Goal: Information Seeking & Learning: Learn about a topic

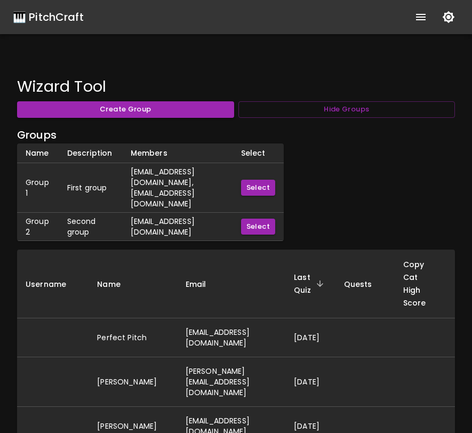
click at [74, 18] on div "🎹 PitchCraft" at bounding box center [48, 17] width 71 height 17
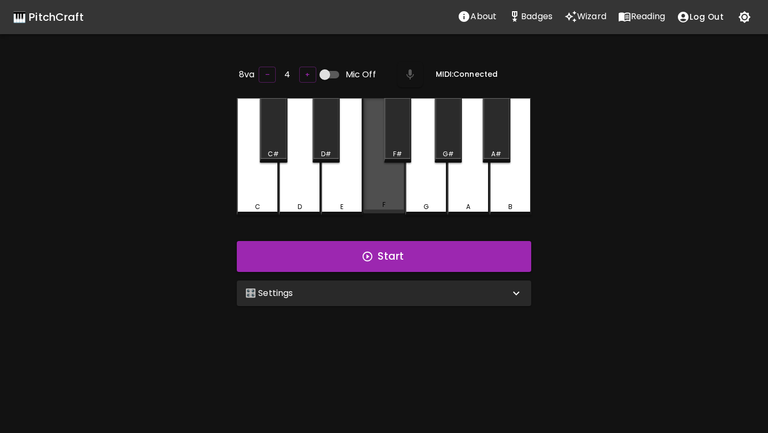
click at [386, 180] on div "F" at bounding box center [384, 155] width 42 height 115
click at [394, 190] on div "F" at bounding box center [384, 156] width 42 height 117
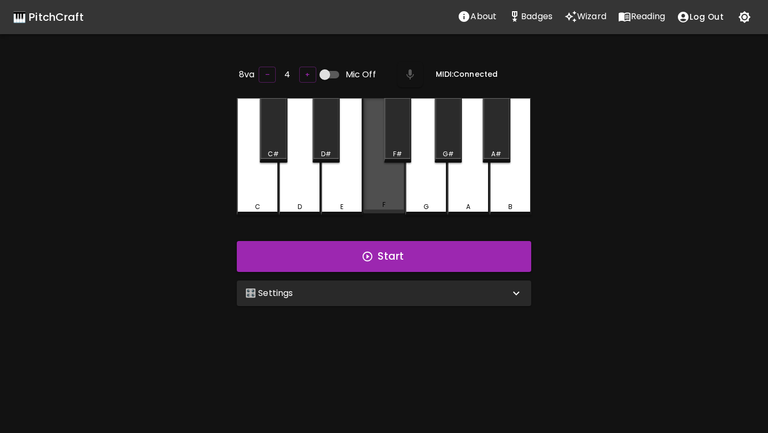
click at [394, 190] on div "F" at bounding box center [384, 155] width 42 height 115
click at [353, 292] on div "🎛️ Settings" at bounding box center [377, 293] width 265 height 13
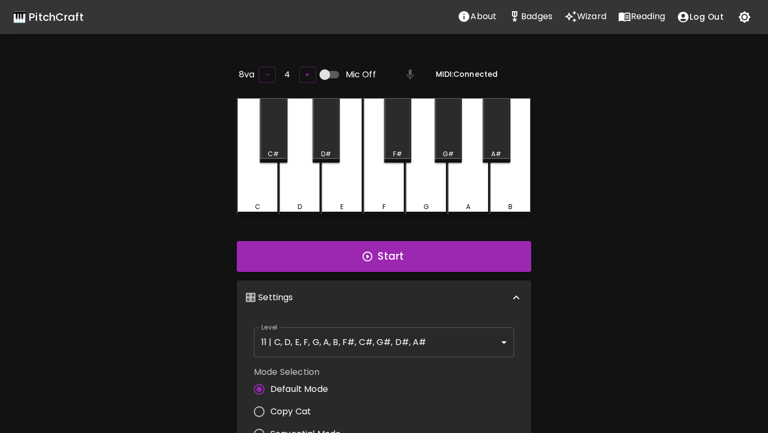
click at [354, 185] on div "E" at bounding box center [342, 156] width 42 height 117
click at [301, 73] on button "+" at bounding box center [307, 75] width 17 height 17
click at [355, 180] on div "E" at bounding box center [342, 156] width 42 height 117
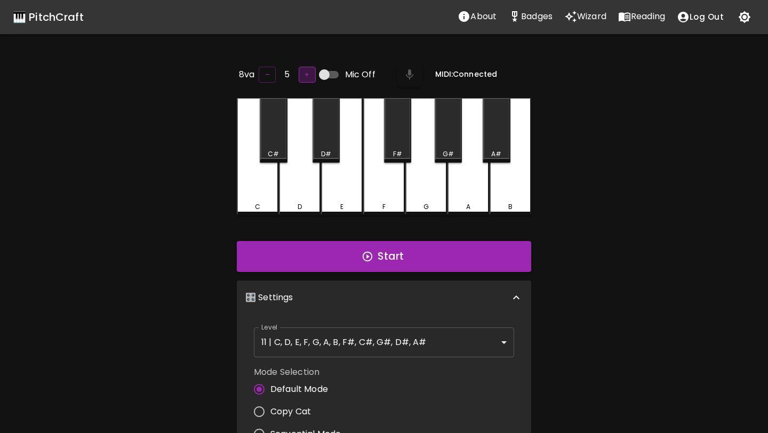
click at [303, 74] on button "+" at bounding box center [307, 75] width 17 height 17
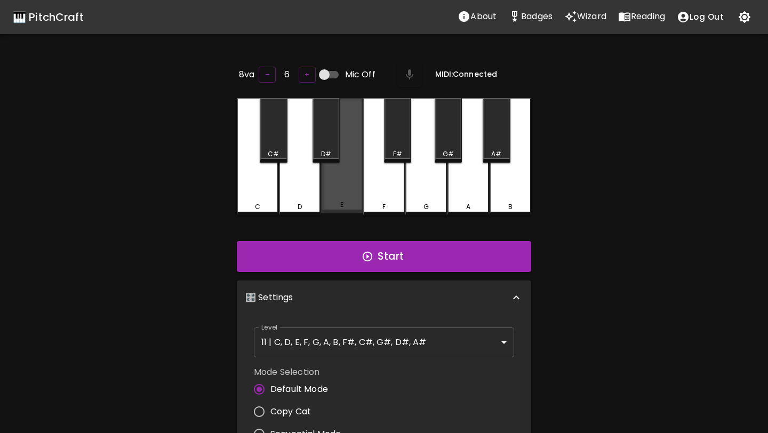
click at [348, 187] on div "E" at bounding box center [342, 155] width 42 height 115
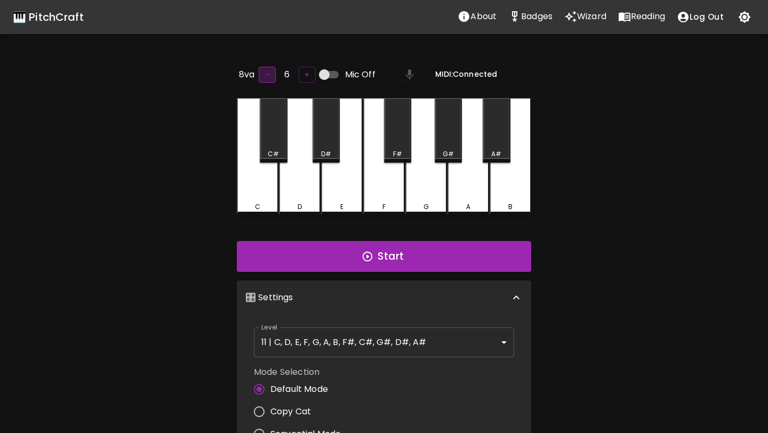
click at [260, 72] on button "–" at bounding box center [267, 75] width 17 height 17
click at [341, 185] on div "E" at bounding box center [342, 156] width 42 height 117
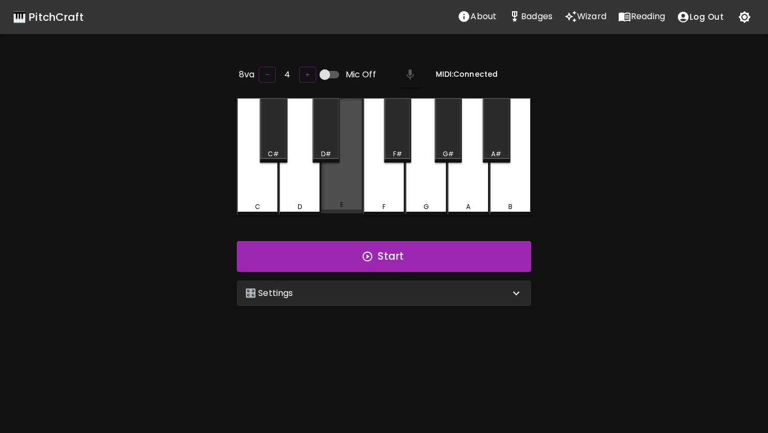
click at [335, 202] on div "E" at bounding box center [341, 205] width 39 height 10
click at [477, 292] on div "🎛️ Settings" at bounding box center [377, 293] width 265 height 13
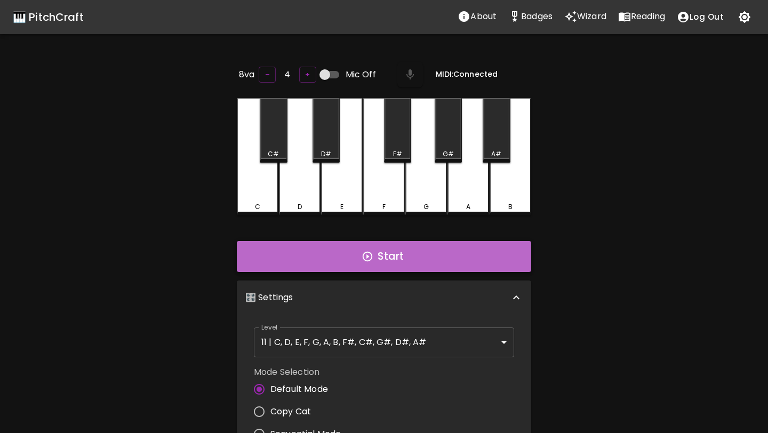
click at [432, 260] on button "Start" at bounding box center [384, 256] width 295 height 31
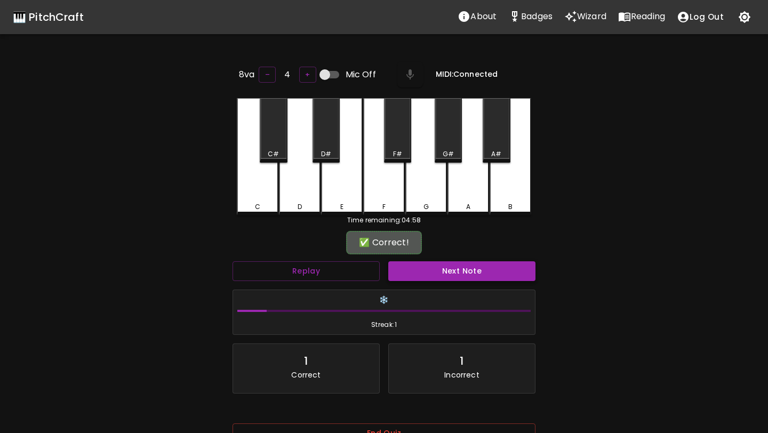
click at [433, 265] on button "Next Note" at bounding box center [461, 271] width 147 height 20
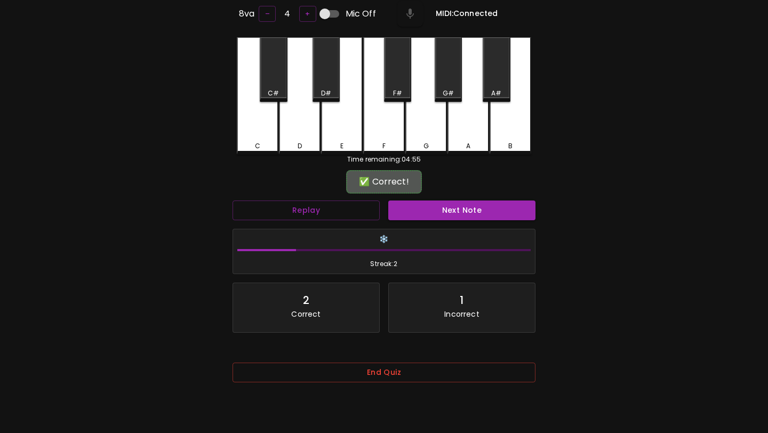
scroll to position [107, 0]
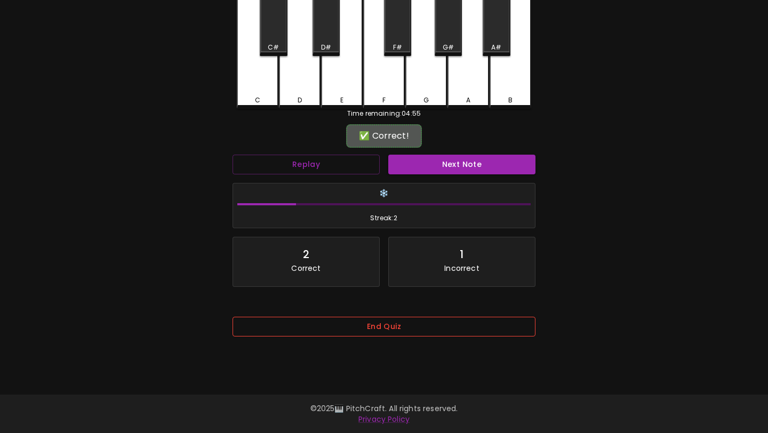
click at [402, 325] on button "End Quiz" at bounding box center [384, 327] width 303 height 20
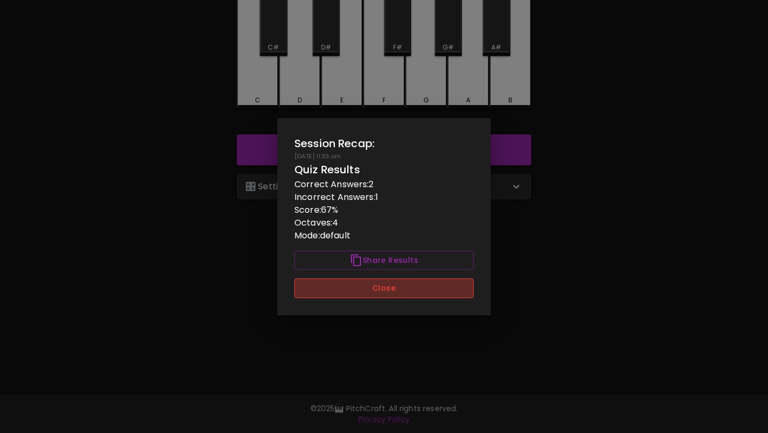
click at [401, 287] on button "Close" at bounding box center [384, 289] width 179 height 20
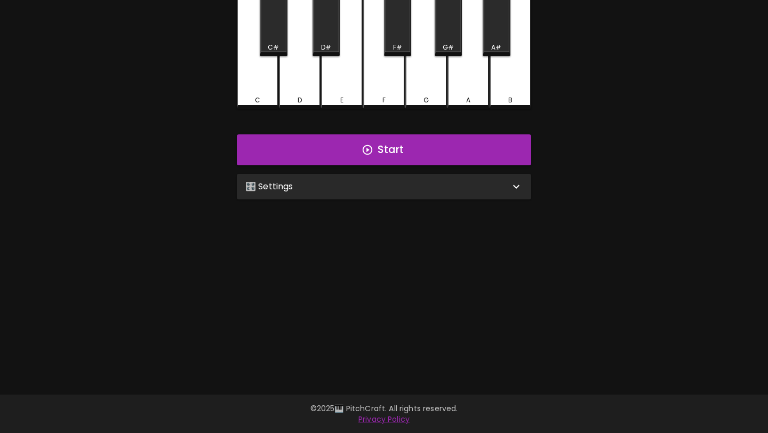
click at [388, 186] on div "🎛️ Settings" at bounding box center [377, 186] width 265 height 13
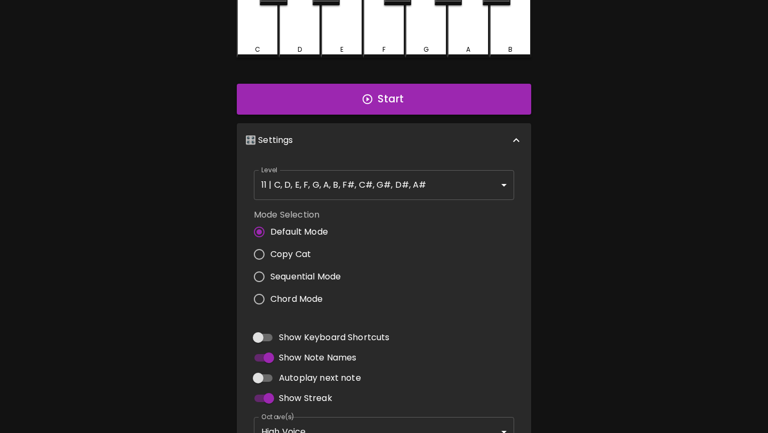
scroll to position [216, 0]
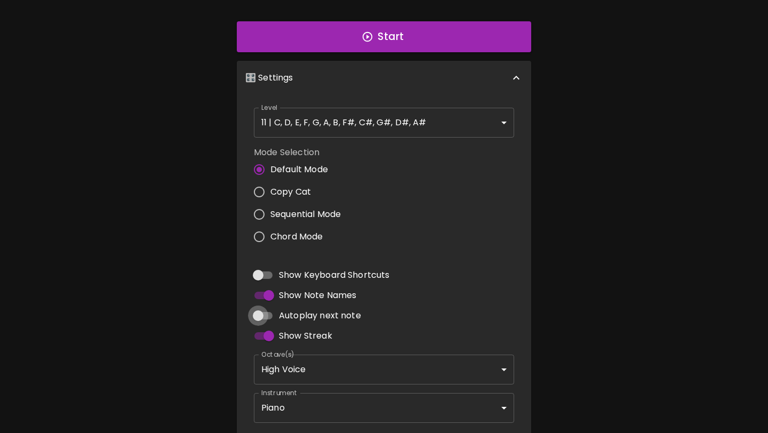
click at [263, 310] on input "Autoplay next note" at bounding box center [258, 316] width 61 height 20
checkbox input "true"
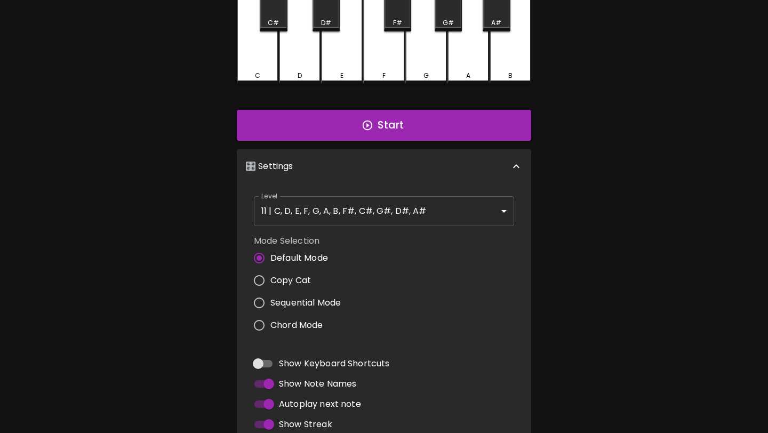
scroll to position [0, 0]
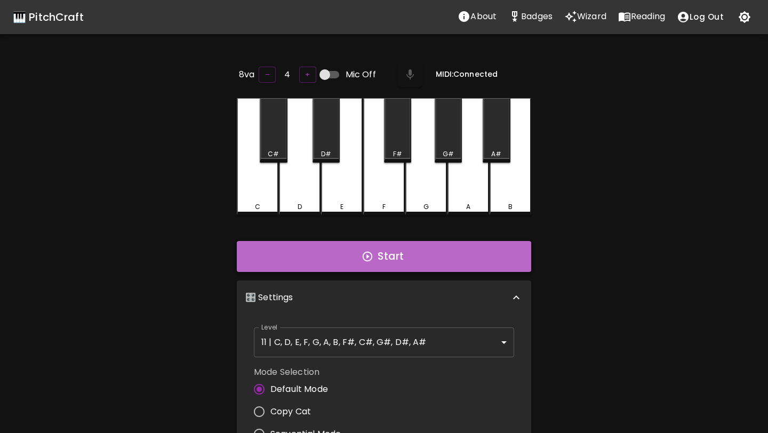
click at [369, 251] on icon "button" at bounding box center [368, 257] width 12 height 12
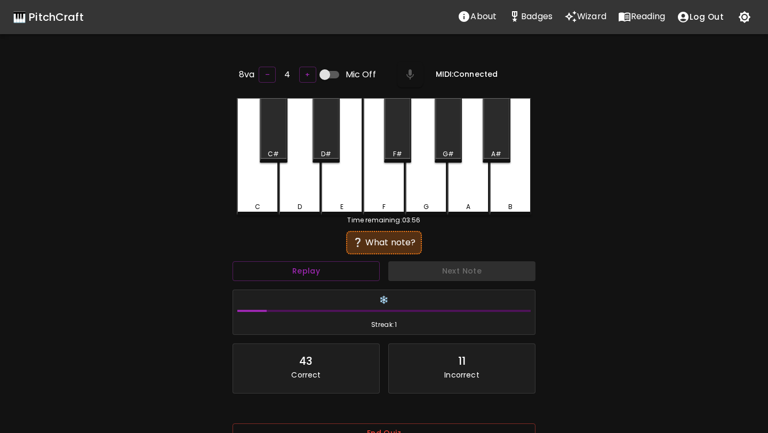
click at [323, 76] on input "Mic Off" at bounding box center [325, 75] width 61 height 20
checkbox input "true"
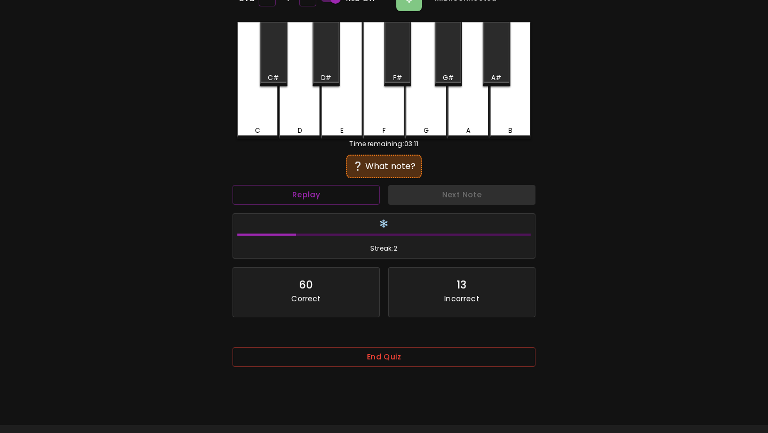
scroll to position [78, 0]
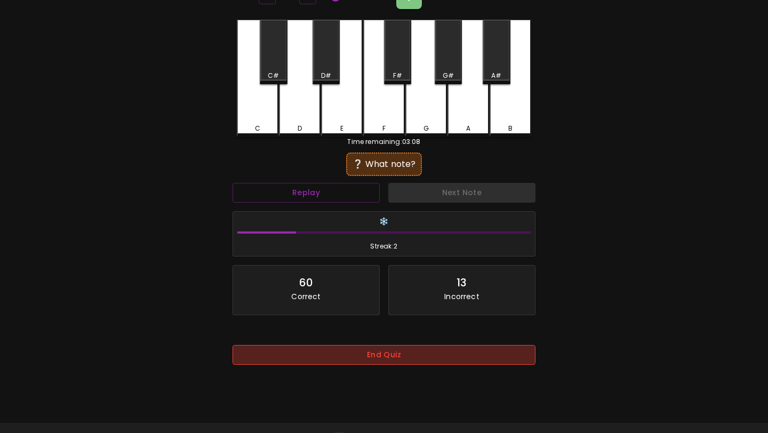
click at [352, 356] on button "End Quiz" at bounding box center [384, 355] width 303 height 20
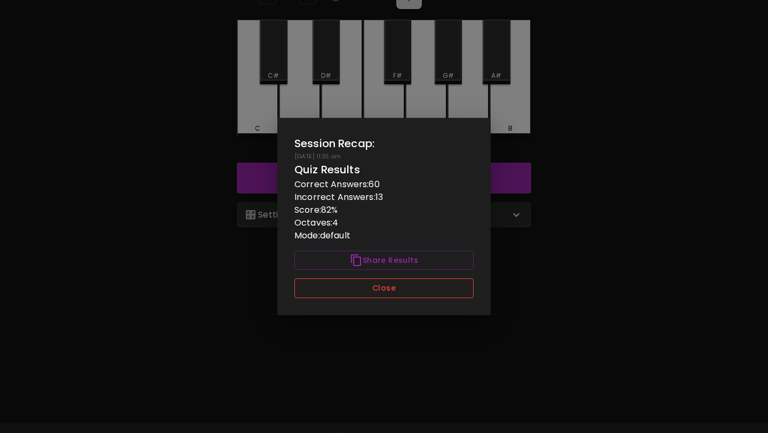
click at [388, 284] on button "Close" at bounding box center [384, 289] width 179 height 20
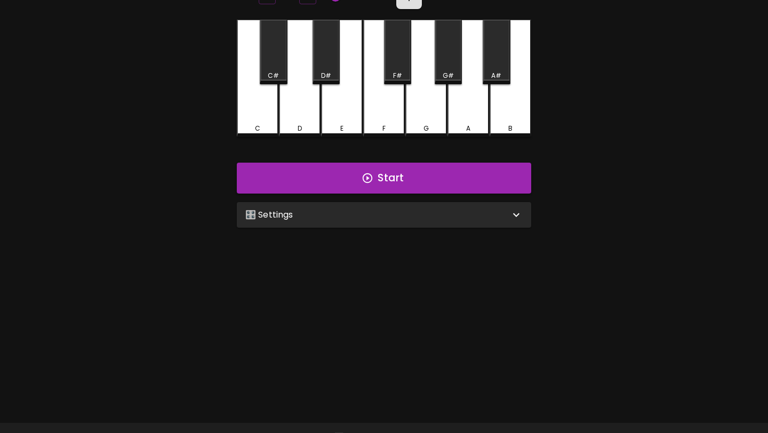
click at [389, 213] on div "🎛️ Settings" at bounding box center [377, 215] width 265 height 13
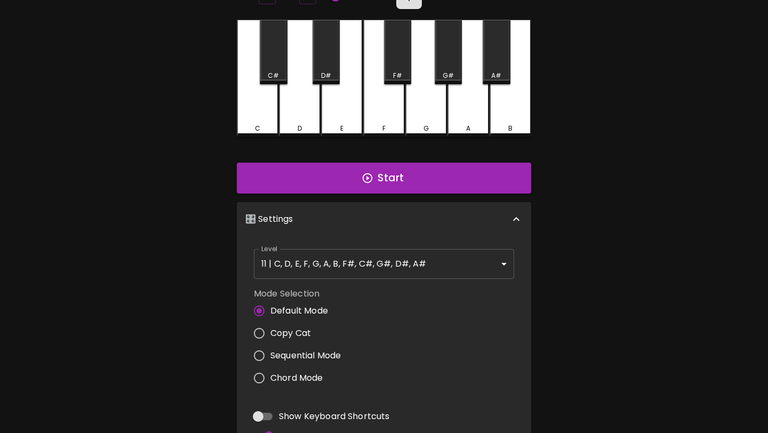
click at [304, 332] on span "Copy Cat" at bounding box center [291, 333] width 41 height 13
click at [271, 332] on input "Copy Cat" at bounding box center [259, 333] width 22 height 22
radio input "true"
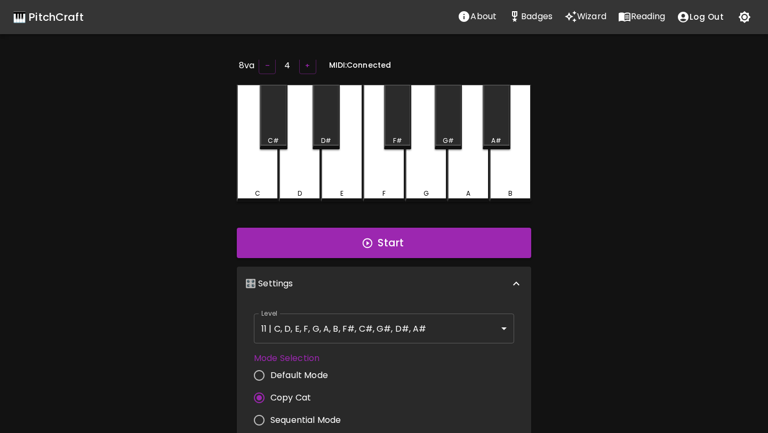
scroll to position [0, 0]
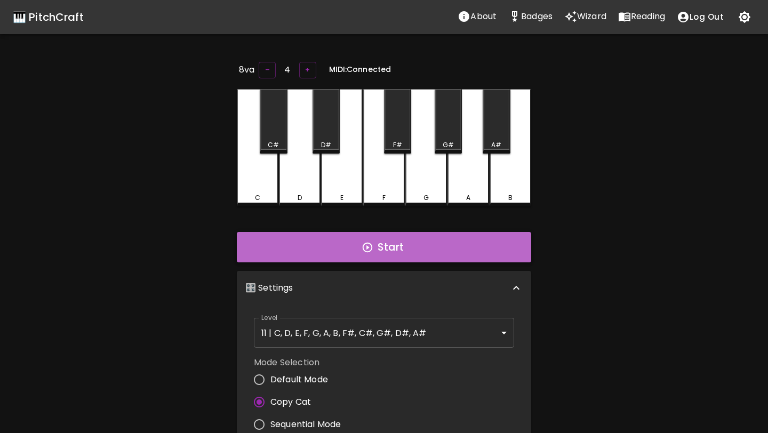
click at [389, 249] on button "Start" at bounding box center [384, 247] width 295 height 31
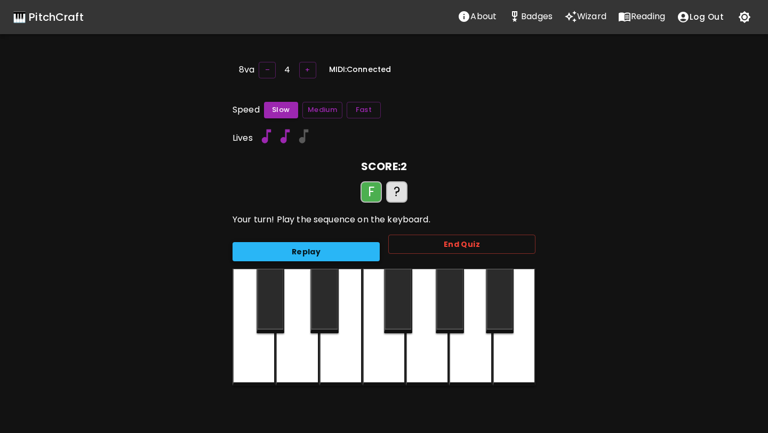
click at [358, 248] on button "Replay" at bounding box center [306, 252] width 147 height 20
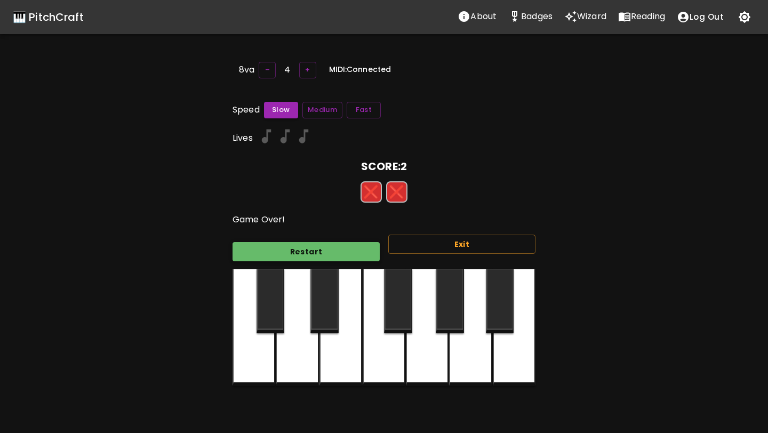
click at [358, 248] on button "Restart" at bounding box center [306, 252] width 147 height 20
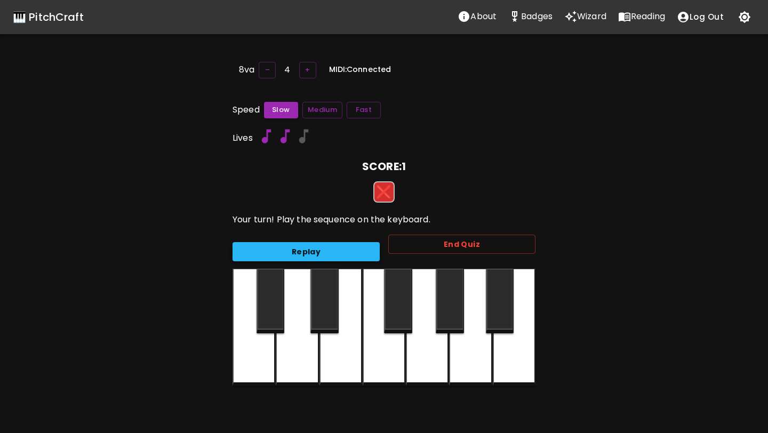
click at [358, 248] on button "Replay" at bounding box center [306, 252] width 147 height 20
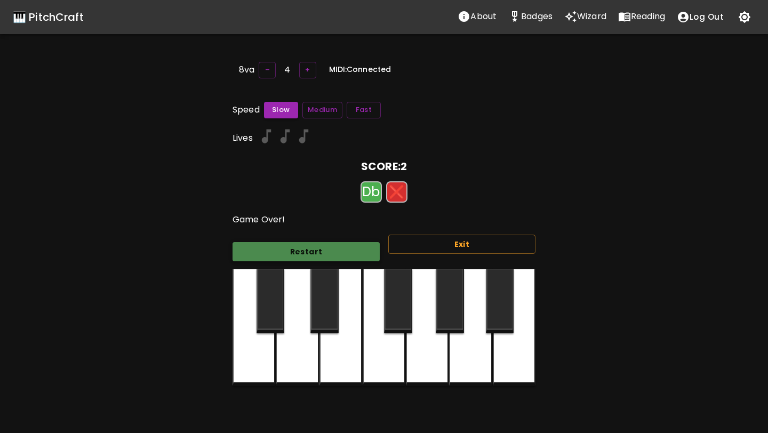
click at [358, 248] on button "Restart" at bounding box center [306, 252] width 147 height 20
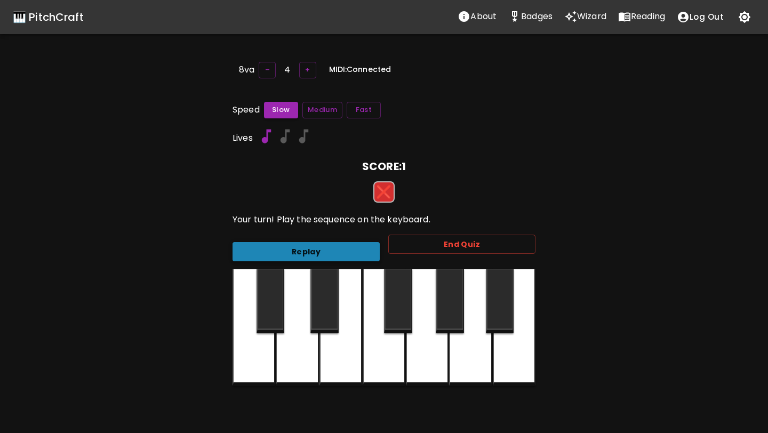
click at [358, 248] on button "Replay" at bounding box center [306, 252] width 147 height 20
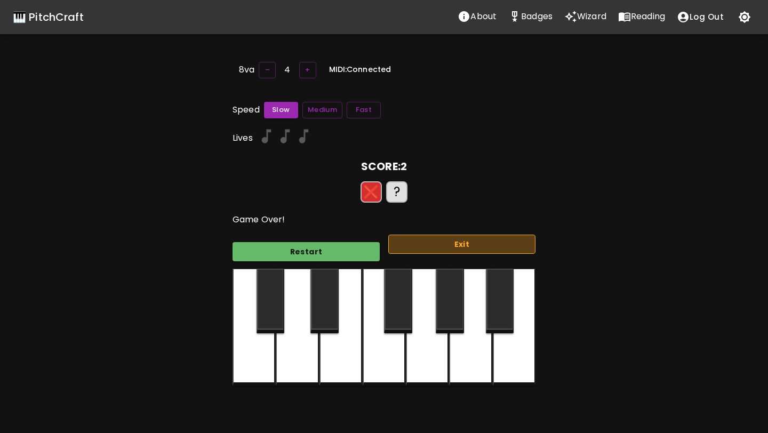
click at [416, 241] on button "Exit" at bounding box center [461, 245] width 147 height 20
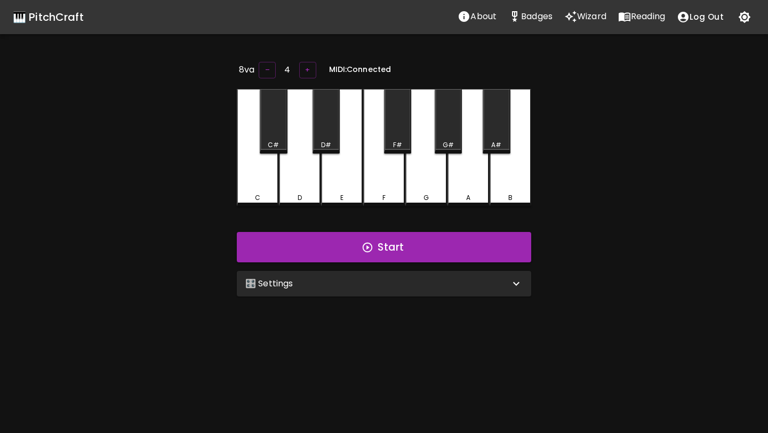
click at [359, 284] on div "🎛️ Settings" at bounding box center [377, 283] width 265 height 13
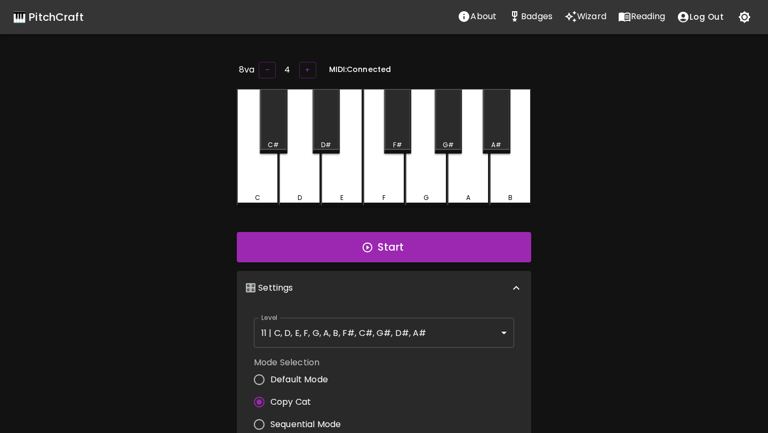
click at [347, 332] on body "🎹 PitchCraft About Badges Wizard Reading Log Out 8va – 4 + MIDI: Connected C C#…" at bounding box center [384, 348] width 768 height 697
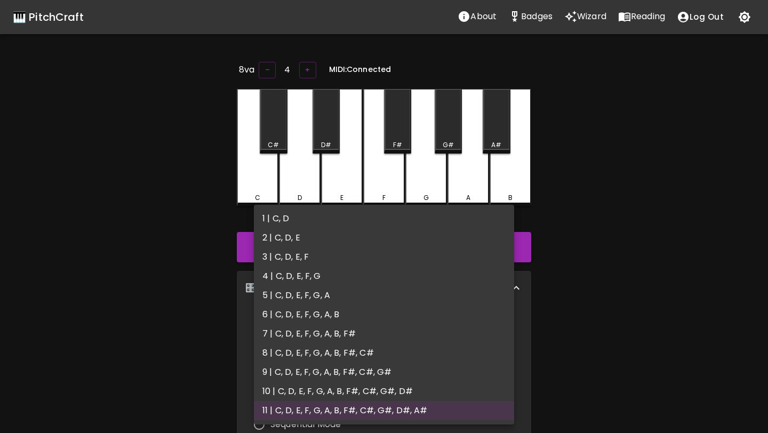
click at [347, 312] on li "6 | C, D, E, F, G, A, B" at bounding box center [384, 314] width 260 height 19
type input "11"
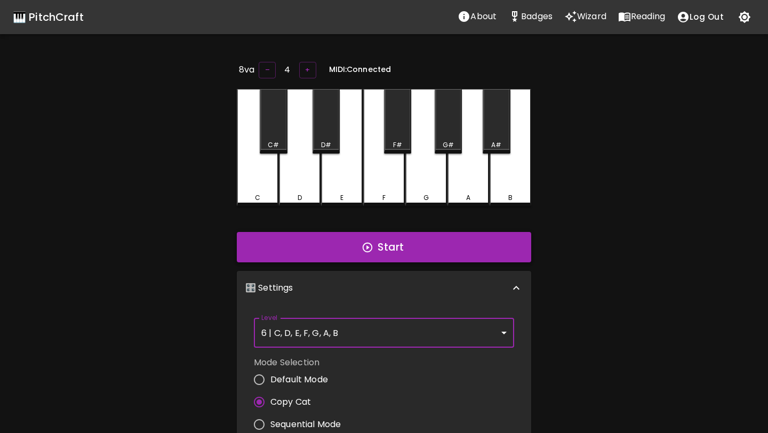
click at [407, 243] on button "Start" at bounding box center [384, 247] width 295 height 31
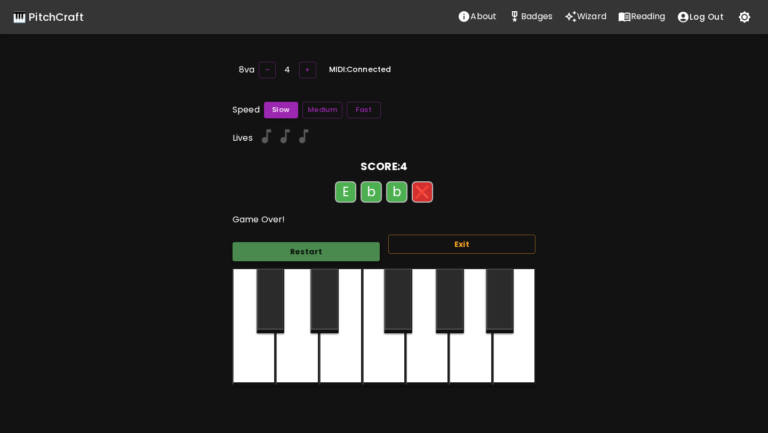
click at [355, 245] on button "Restart" at bounding box center [306, 252] width 147 height 20
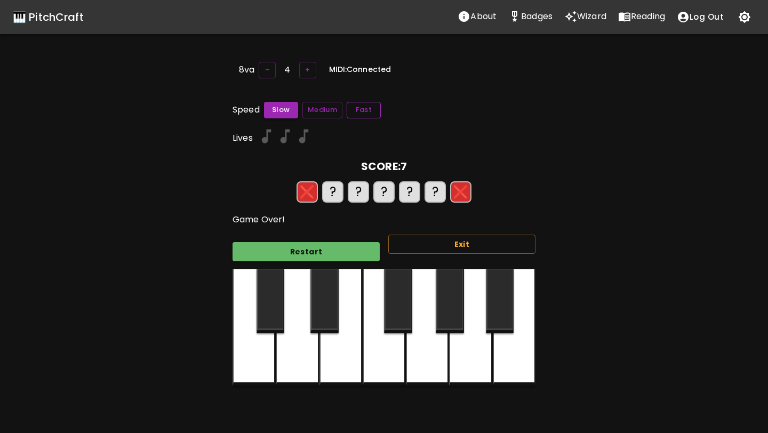
click at [360, 110] on button "Fast" at bounding box center [364, 110] width 34 height 17
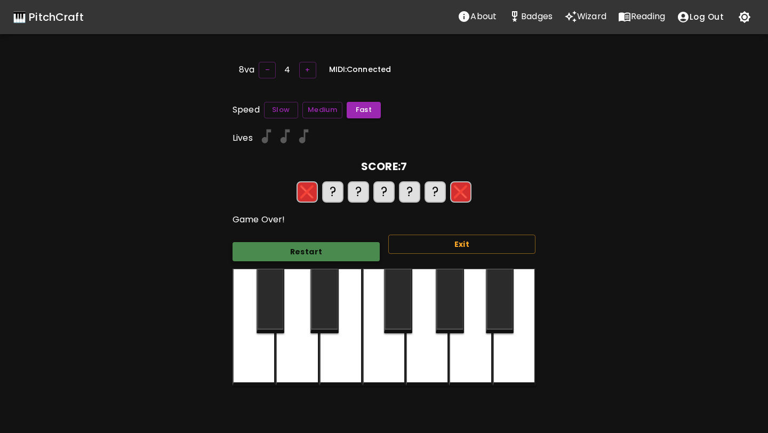
click at [328, 252] on button "Restart" at bounding box center [306, 252] width 147 height 20
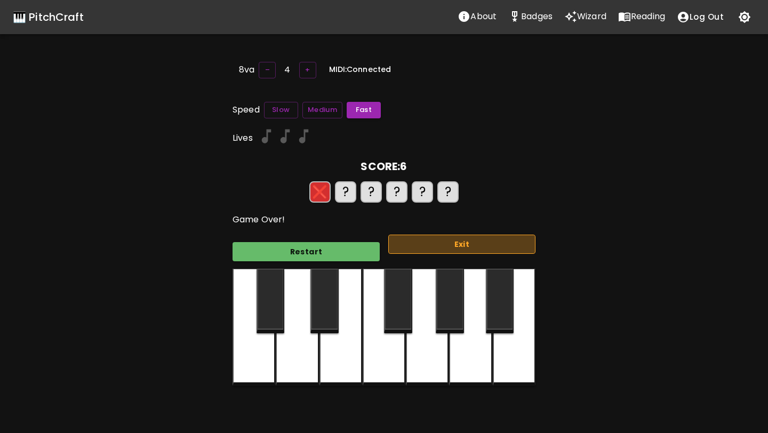
click at [426, 242] on button "Exit" at bounding box center [461, 245] width 147 height 20
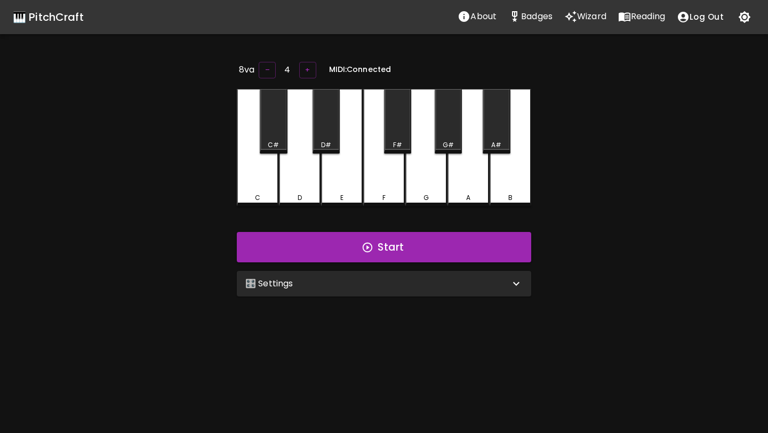
click at [394, 280] on div "🎛️ Settings" at bounding box center [377, 283] width 265 height 13
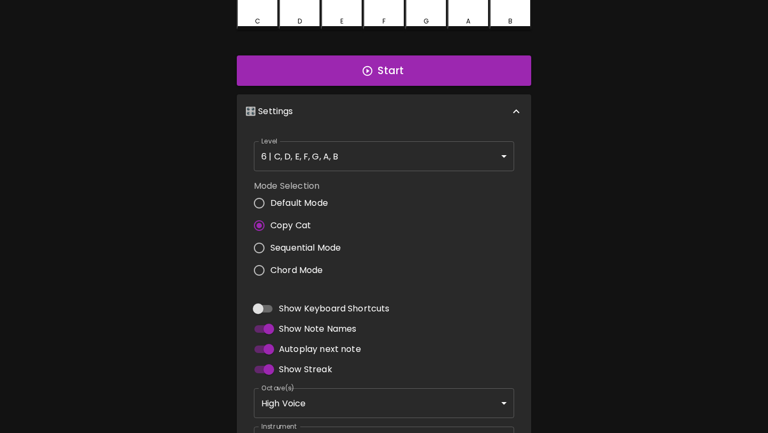
scroll to position [262, 0]
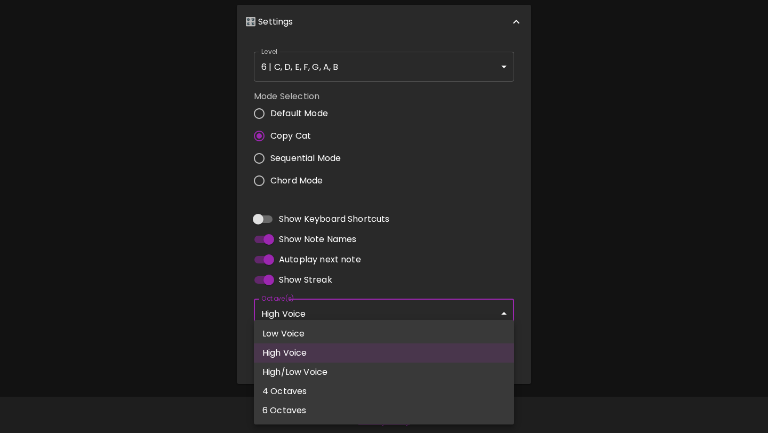
click at [363, 308] on body "🎹 PitchCraft About Badges Wizard Reading Log Out 8va – 4 + MIDI: Connected C C#…" at bounding box center [384, 86] width 768 height 697
click at [528, 243] on div at bounding box center [384, 216] width 768 height 433
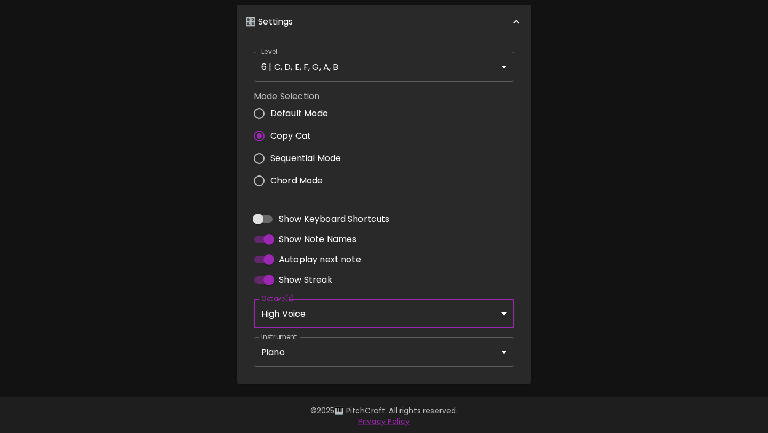
click at [409, 358] on body "🎹 PitchCraft About Badges Wizard Reading Log Out 8va – 4 + MIDI: Connected C C#…" at bounding box center [384, 86] width 768 height 697
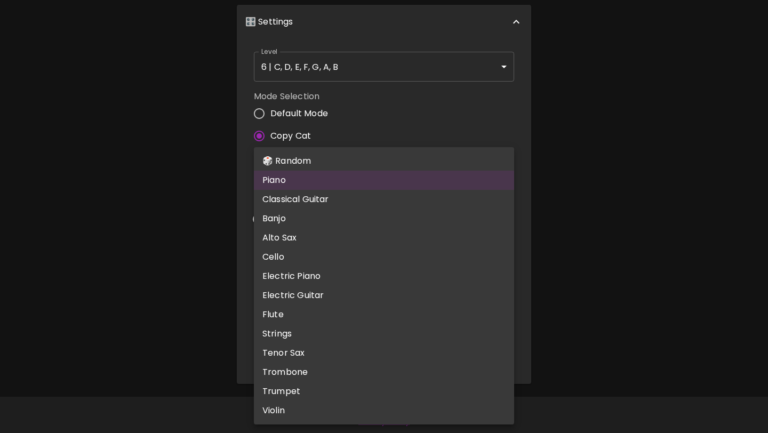
click at [366, 155] on li "🎲 Random" at bounding box center [384, 161] width 260 height 19
type input "random"
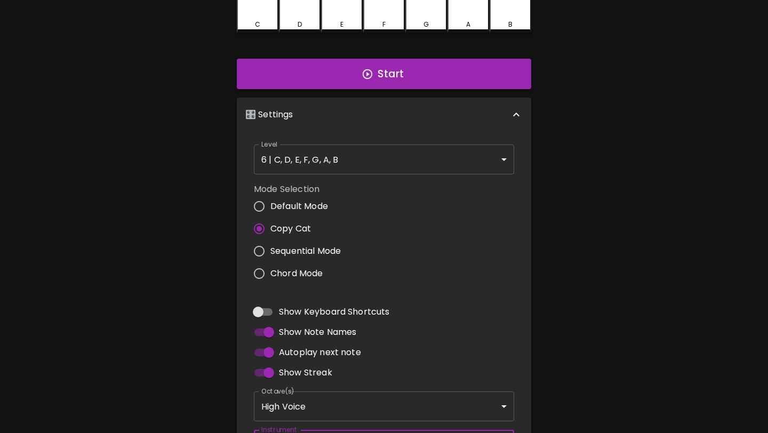
scroll to position [149, 0]
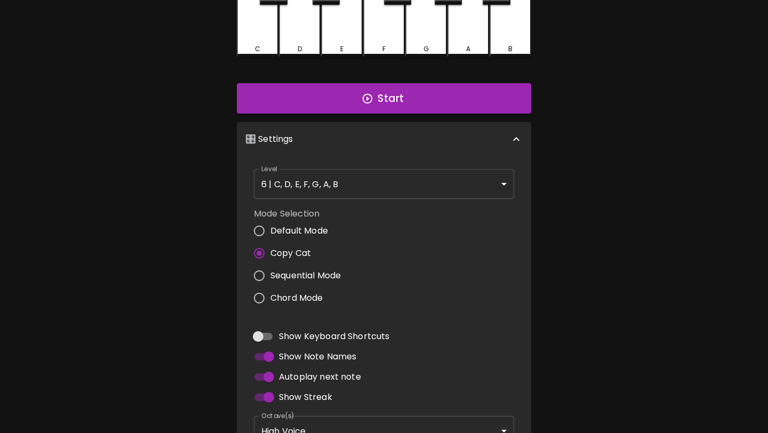
click at [303, 295] on span "Chord Mode" at bounding box center [297, 298] width 53 height 13
click at [271, 295] on input "Chord Mode" at bounding box center [259, 298] width 22 height 22
radio input "true"
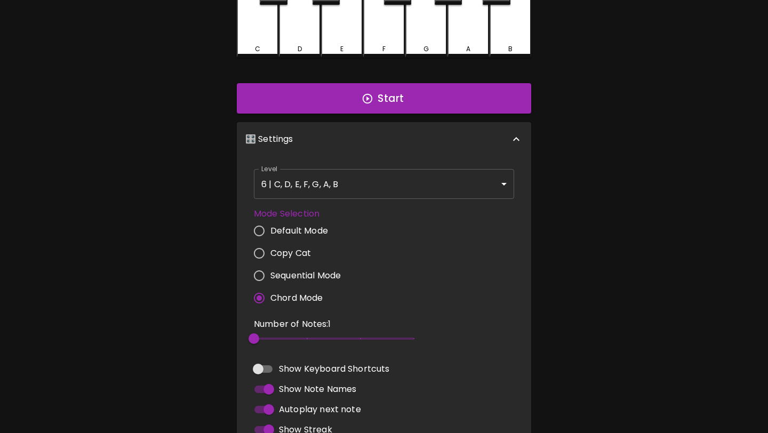
click at [266, 226] on input "Default Mode" at bounding box center [259, 231] width 22 height 22
radio input "true"
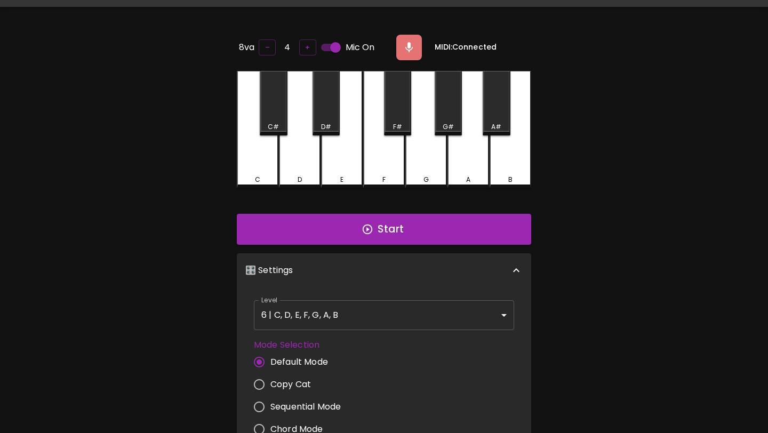
scroll to position [0, 0]
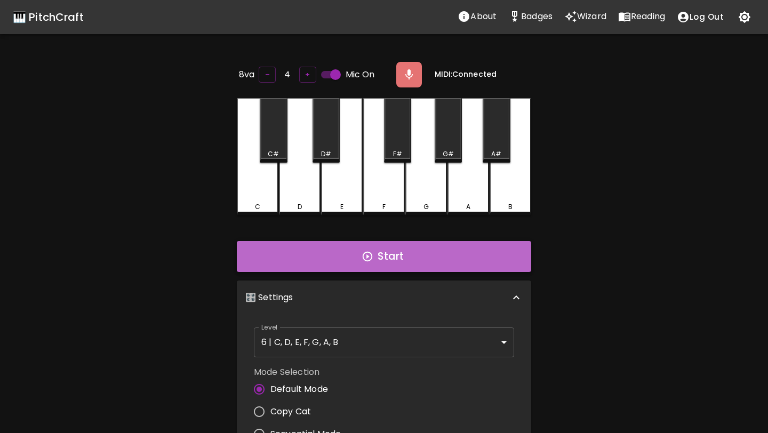
click at [370, 258] on icon "button" at bounding box center [368, 257] width 10 height 10
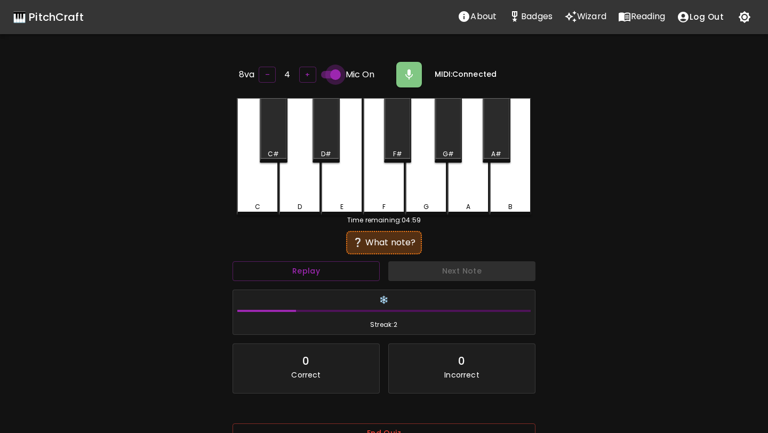
click at [338, 69] on input "Mic On" at bounding box center [335, 75] width 61 height 20
checkbox input "false"
click at [378, 185] on div "F" at bounding box center [384, 156] width 42 height 117
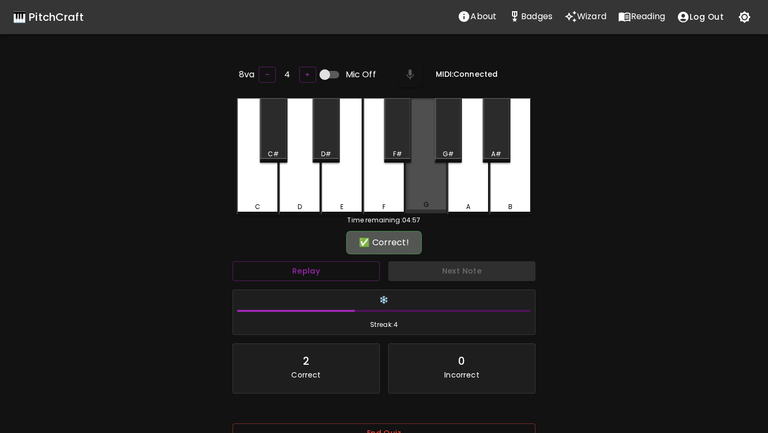
click at [415, 190] on div "G" at bounding box center [426, 155] width 42 height 115
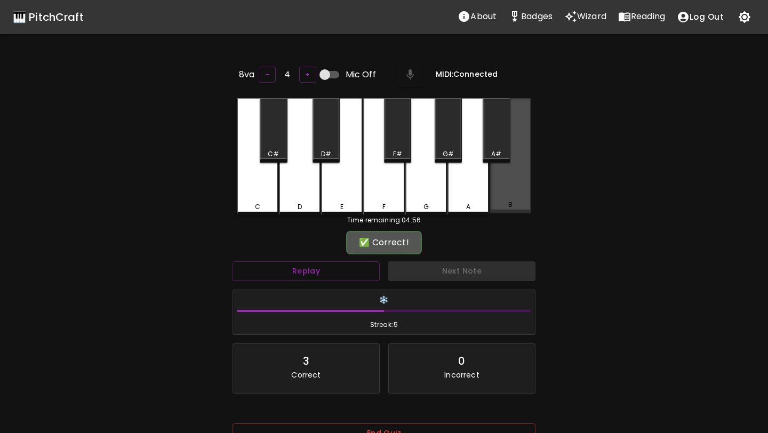
click at [498, 180] on div "B" at bounding box center [511, 155] width 42 height 115
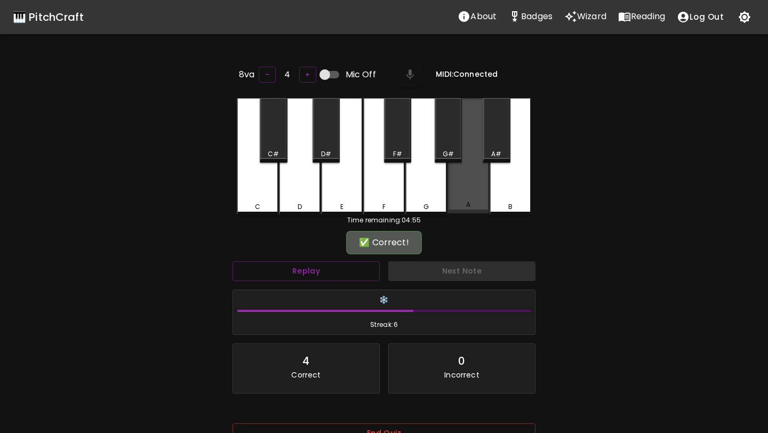
click at [472, 182] on div "A" at bounding box center [469, 155] width 42 height 115
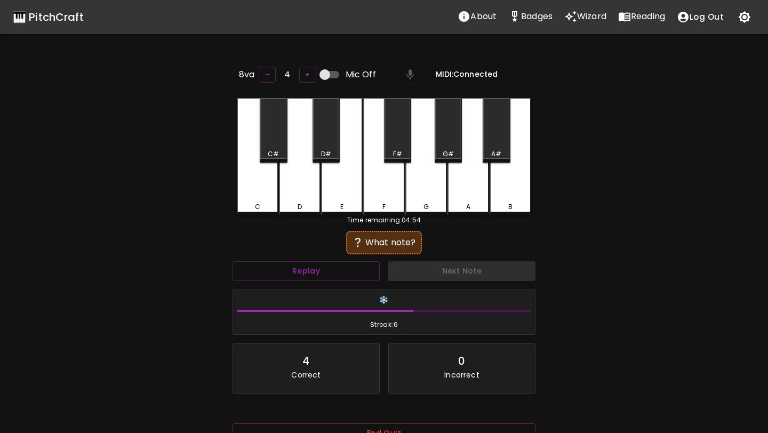
click at [358, 181] on div "E" at bounding box center [342, 156] width 42 height 117
click at [421, 184] on div "G" at bounding box center [426, 156] width 42 height 117
click at [332, 265] on button "Replay" at bounding box center [306, 271] width 147 height 20
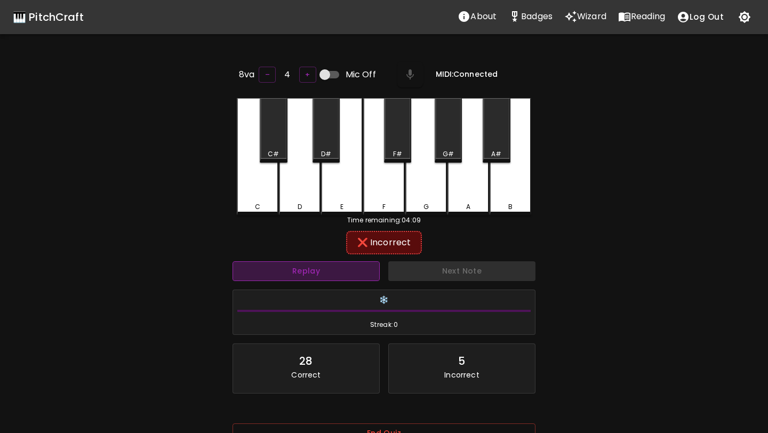
click at [332, 265] on button "Replay" at bounding box center [306, 271] width 147 height 20
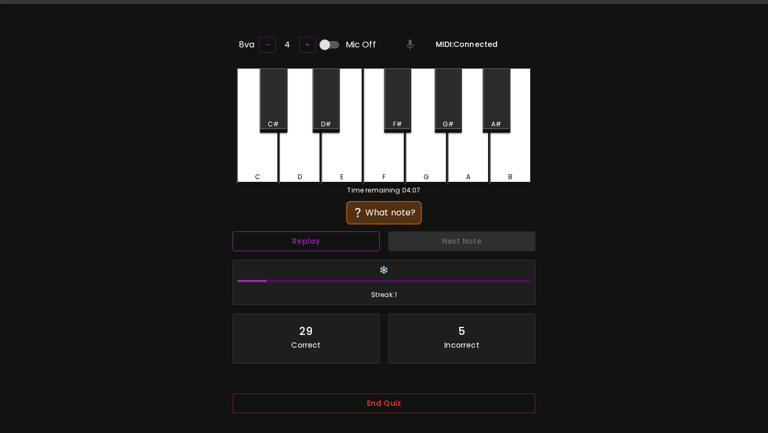
scroll to position [33, 0]
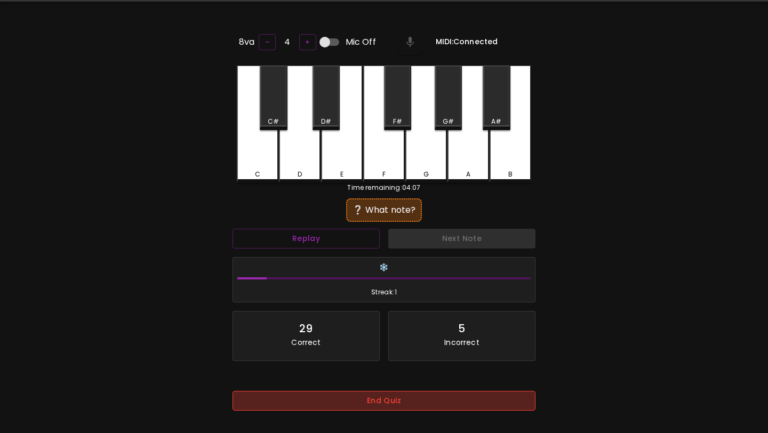
click at [343, 403] on button "End Quiz" at bounding box center [384, 401] width 303 height 20
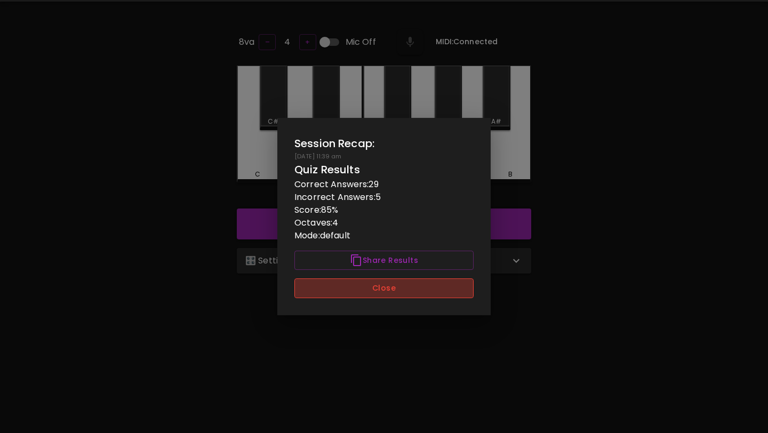
click at [401, 283] on button "Close" at bounding box center [384, 289] width 179 height 20
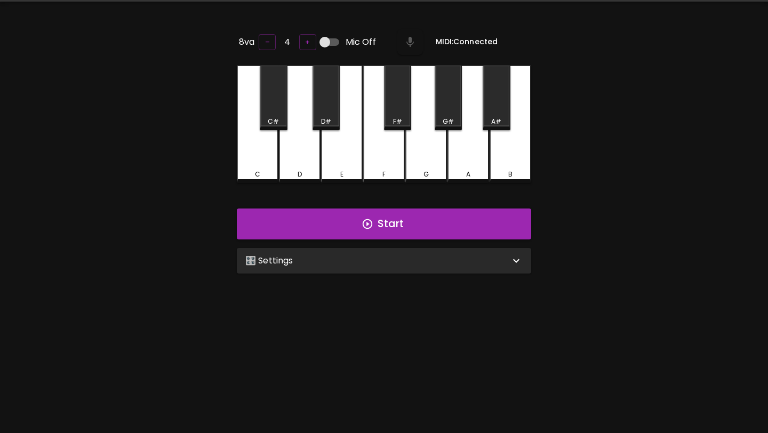
click at [405, 254] on div "🎛️ Settings" at bounding box center [377, 260] width 265 height 13
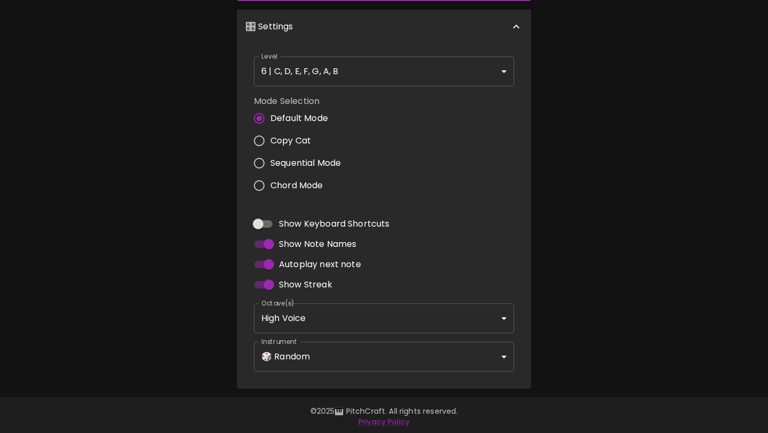
scroll to position [0, 0]
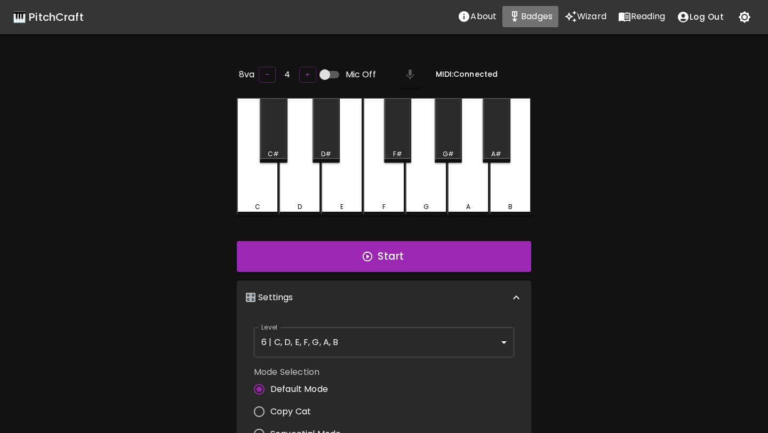
click at [532, 20] on p "Badges" at bounding box center [536, 16] width 31 height 13
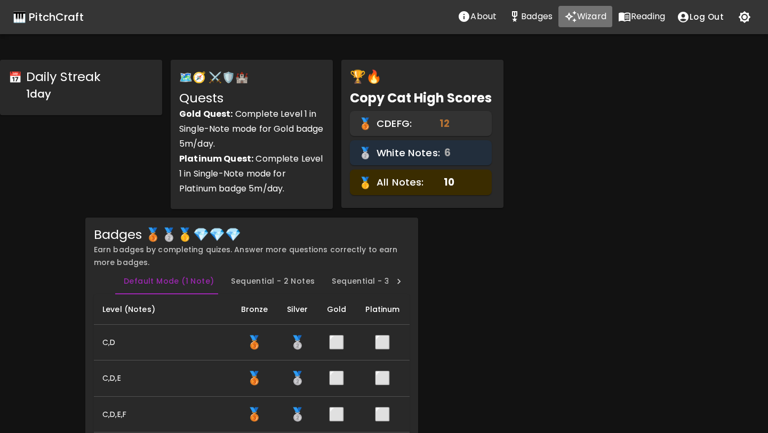
click at [582, 19] on p "Wizard" at bounding box center [591, 16] width 29 height 13
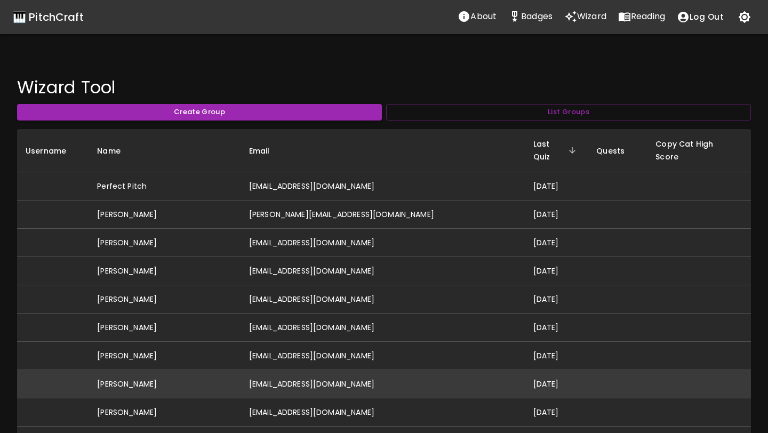
click at [302, 370] on td "[EMAIL_ADDRESS][DOMAIN_NAME]" at bounding box center [383, 384] width 284 height 28
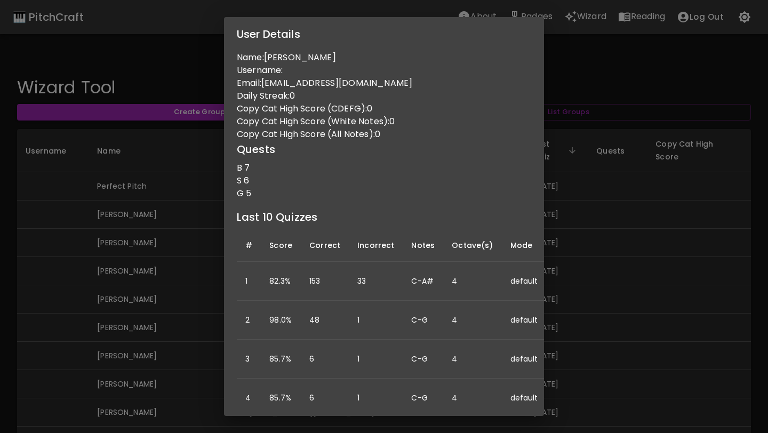
click at [203, 236] on div "User Details Name: [PERSON_NAME] Username: Email: [EMAIL_ADDRESS][DOMAIN_NAME] …" at bounding box center [384, 216] width 768 height 433
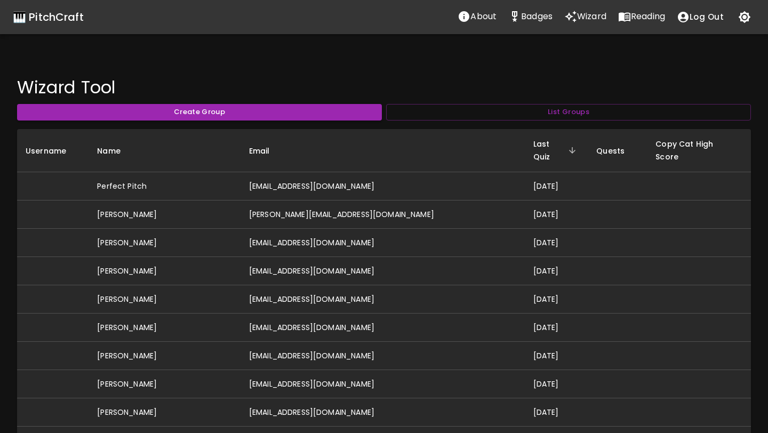
click at [653, 13] on p "Reading" at bounding box center [648, 16] width 34 height 13
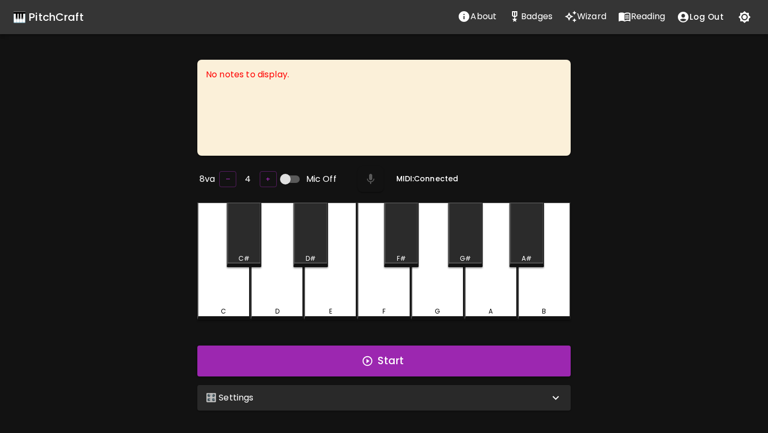
click at [363, 396] on div "🎛️ Settings" at bounding box center [378, 398] width 344 height 13
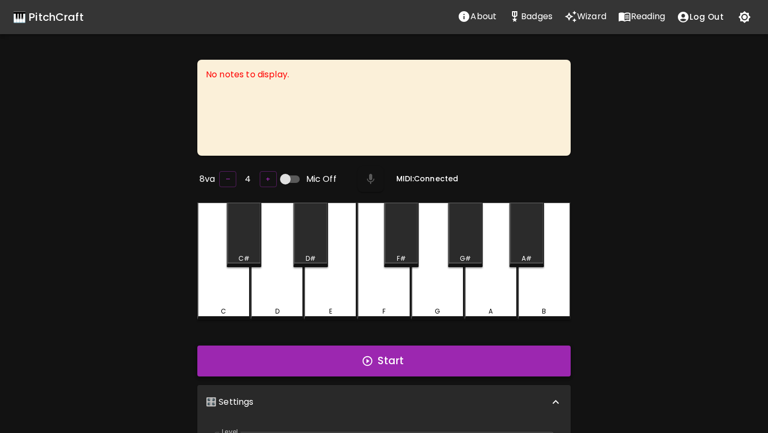
click at [379, 364] on button "Start" at bounding box center [383, 361] width 373 height 31
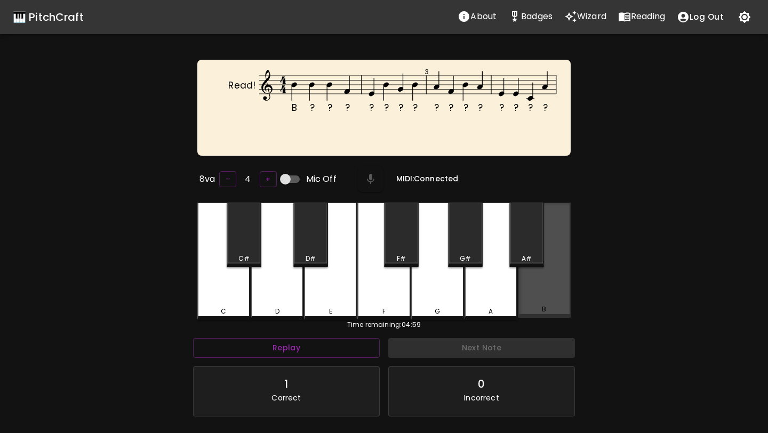
click at [552, 280] on div "B" at bounding box center [544, 260] width 53 height 115
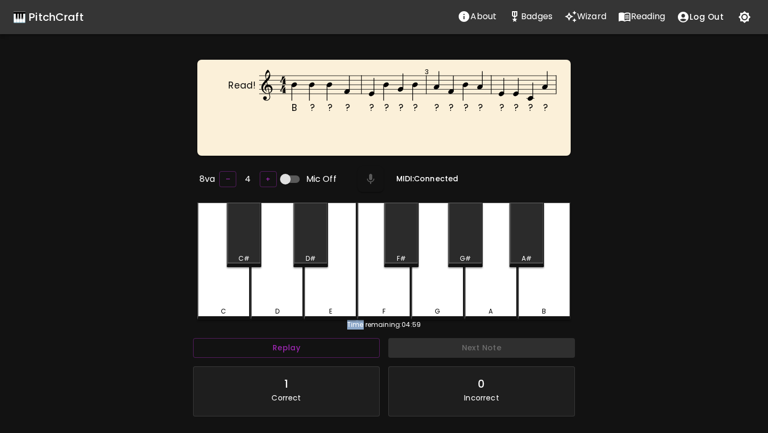
click at [552, 280] on div "B" at bounding box center [544, 261] width 53 height 117
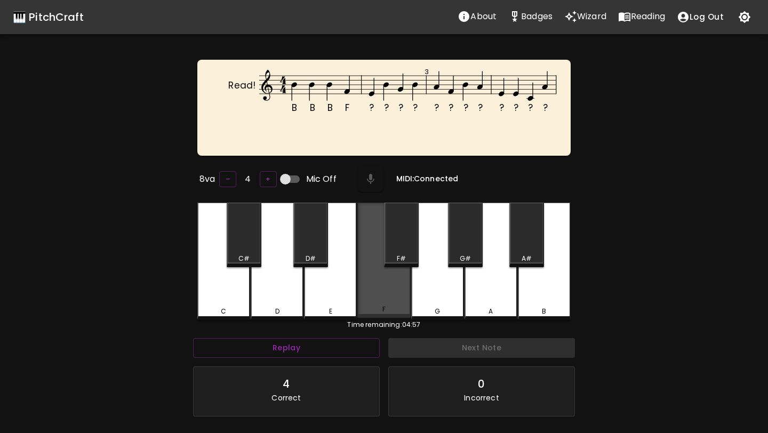
click at [385, 281] on div "F" at bounding box center [383, 260] width 53 height 115
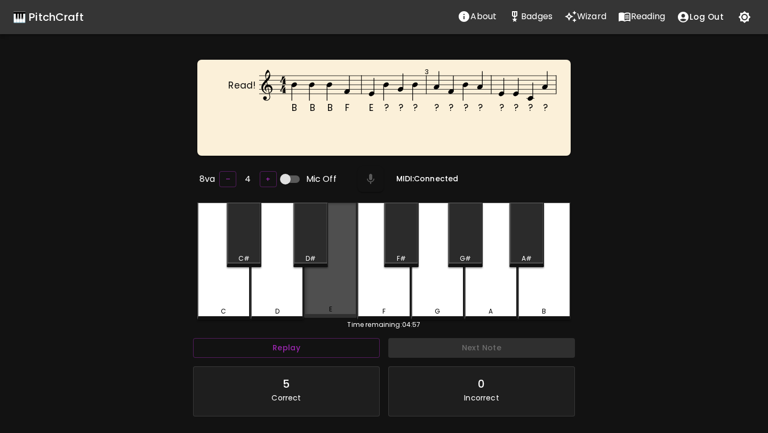
click at [350, 282] on div "E" at bounding box center [330, 260] width 53 height 115
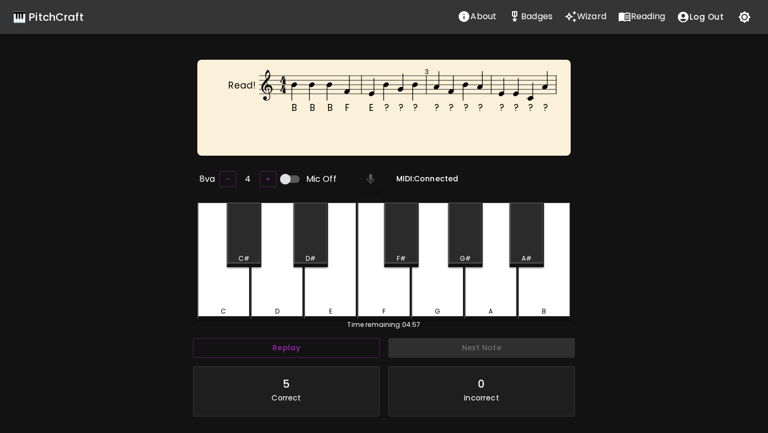
click at [552, 277] on div "B" at bounding box center [544, 261] width 53 height 117
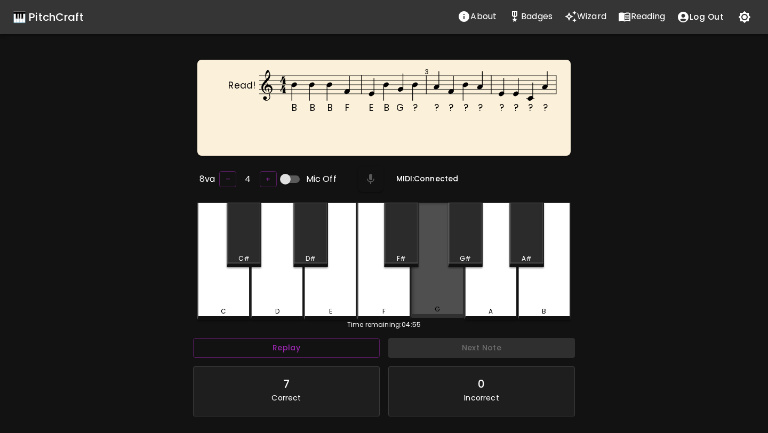
click at [424, 280] on div "G" at bounding box center [437, 260] width 53 height 115
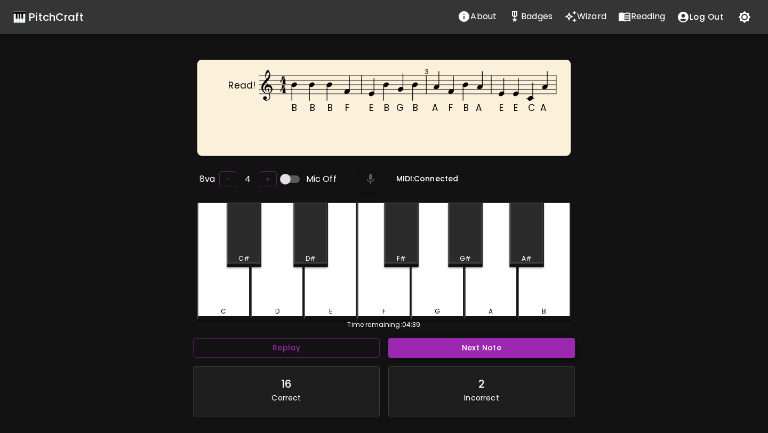
click at [463, 345] on button "Next Note" at bounding box center [481, 348] width 187 height 20
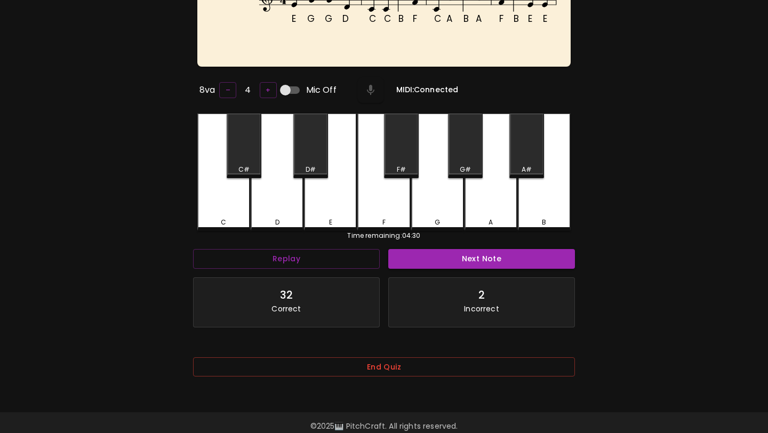
scroll to position [107, 0]
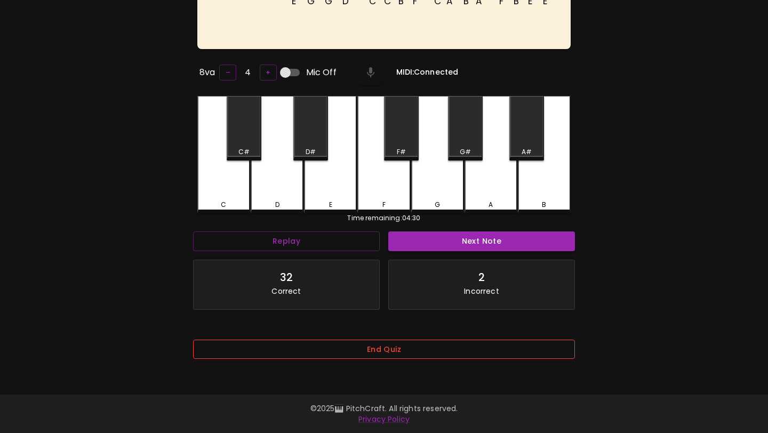
click at [399, 341] on button "End Quiz" at bounding box center [384, 350] width 382 height 20
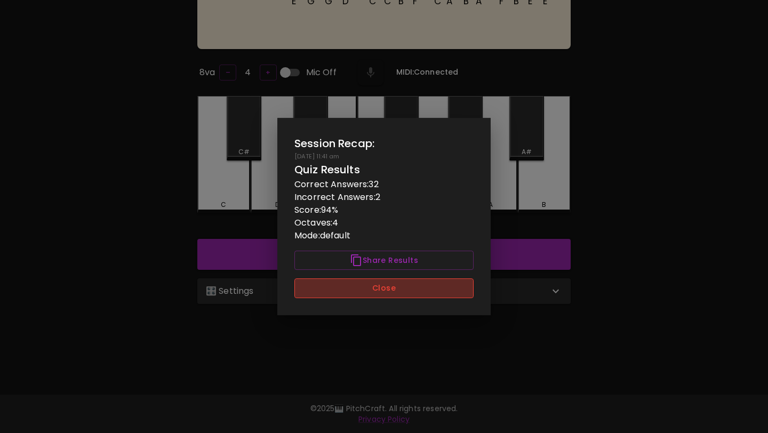
click at [415, 291] on button "Close" at bounding box center [384, 289] width 179 height 20
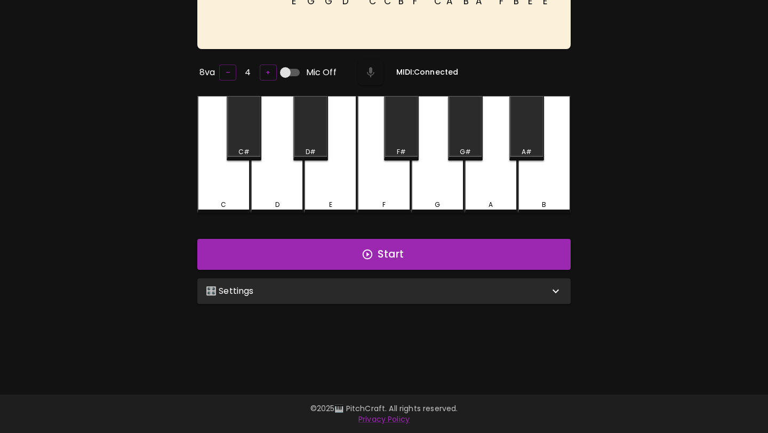
click at [408, 290] on div "🎛️ Settings" at bounding box center [378, 291] width 344 height 13
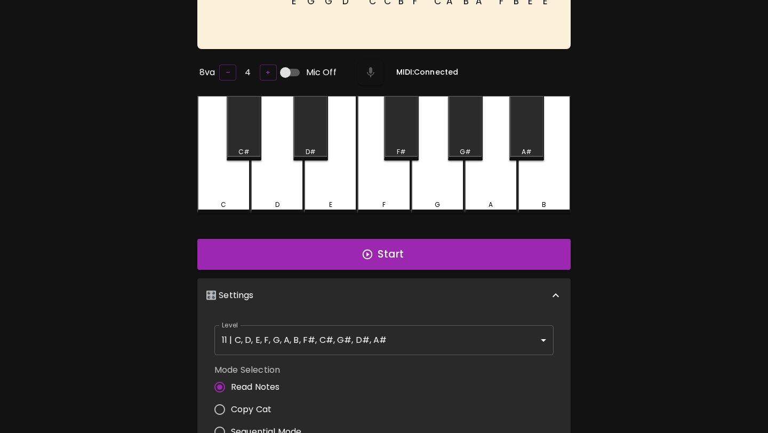
click at [378, 354] on div "Level 11 | C, D, E, F, G, A, B, F#, C#, G#, D#, A# 21 Level" at bounding box center [384, 340] width 348 height 38
click at [388, 329] on body "🎹 PitchCraft About Badges Wizard Reading Log Out E G G D C C B F C A B A F B E …" at bounding box center [384, 278] width 768 height 770
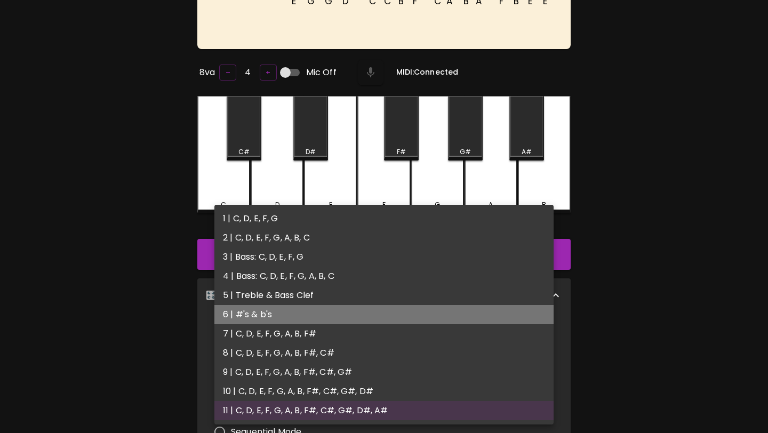
click at [305, 312] on li "6 | #'s & b's" at bounding box center [383, 314] width 339 height 19
type input "11"
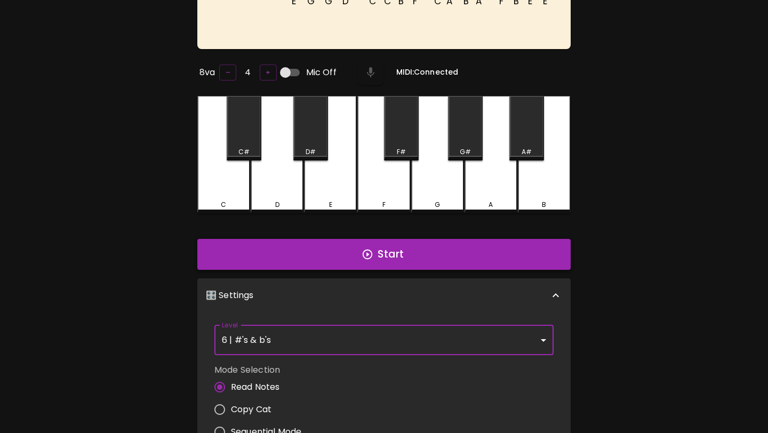
click at [361, 262] on button "Start" at bounding box center [383, 254] width 373 height 31
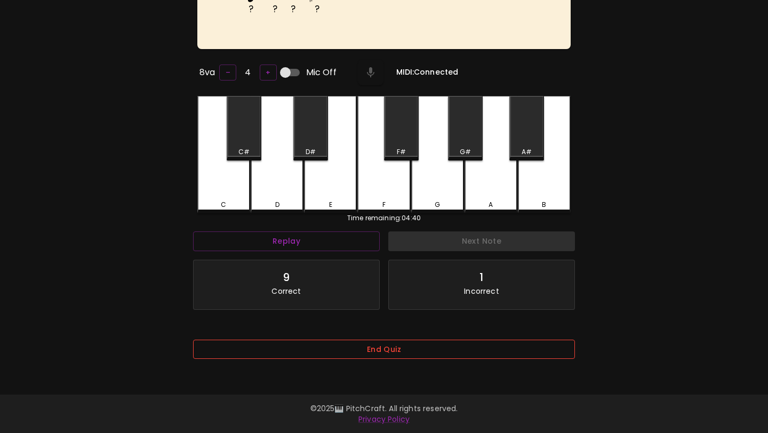
click at [329, 356] on button "End Quiz" at bounding box center [384, 350] width 382 height 20
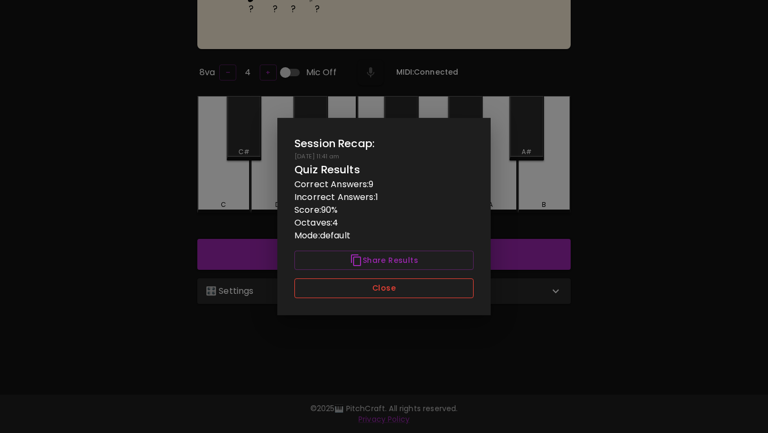
click at [369, 281] on button "Close" at bounding box center [384, 289] width 179 height 20
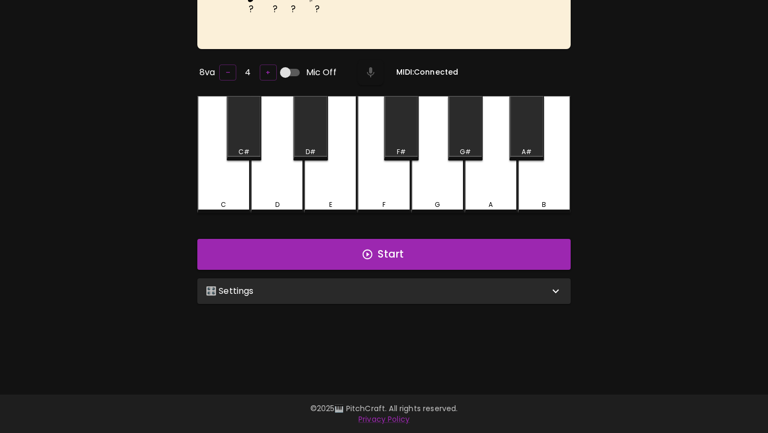
click at [362, 296] on div "🎛️ Settings" at bounding box center [383, 292] width 373 height 26
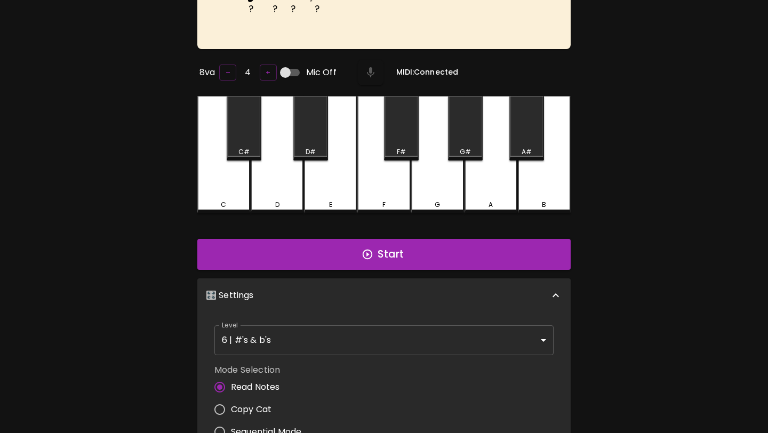
click at [629, 229] on div "D# A C G# F# G# A# F# G# ? ? ? Read! 3 ? ? ? ? 4 8va – 4 + Mic Off MIDI: Connec…" at bounding box center [384, 284] width 640 height 663
